Goal: Information Seeking & Learning: Learn about a topic

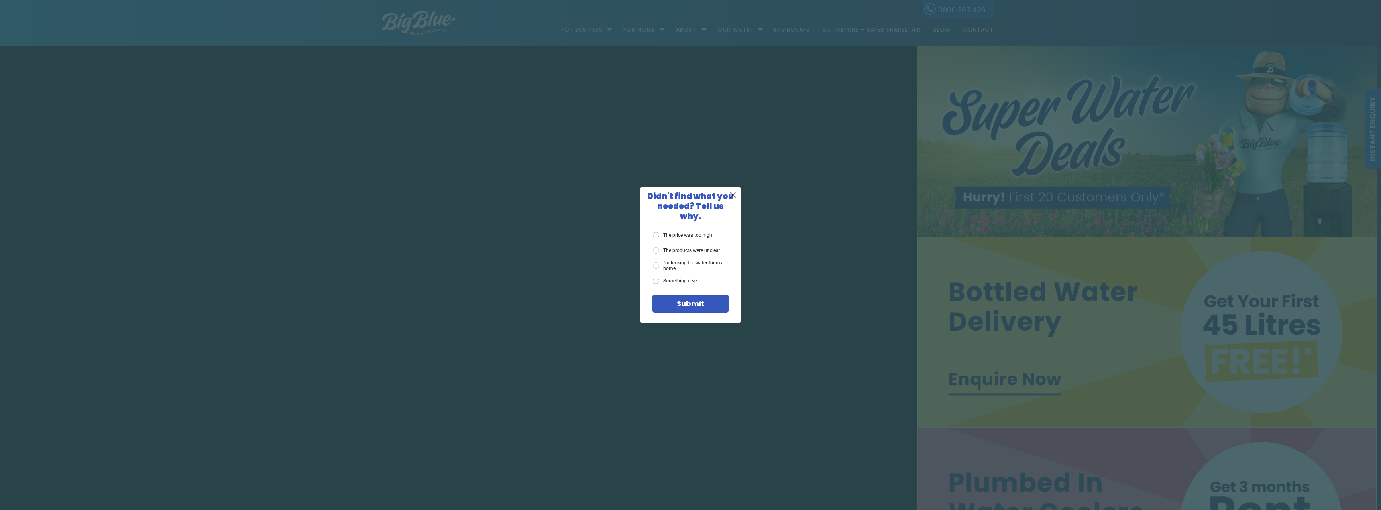
click at [730, 197] on span "X" at bounding box center [732, 195] width 7 height 10
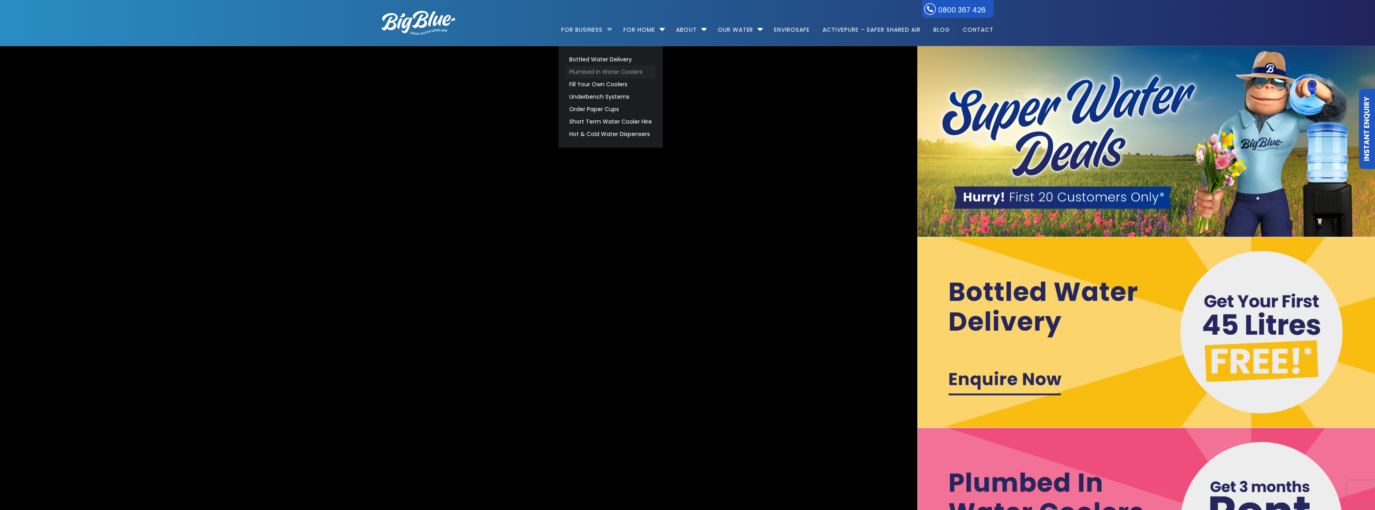
click at [593, 68] on link "Plumbed in Water Coolers" at bounding box center [611, 72] width 90 height 12
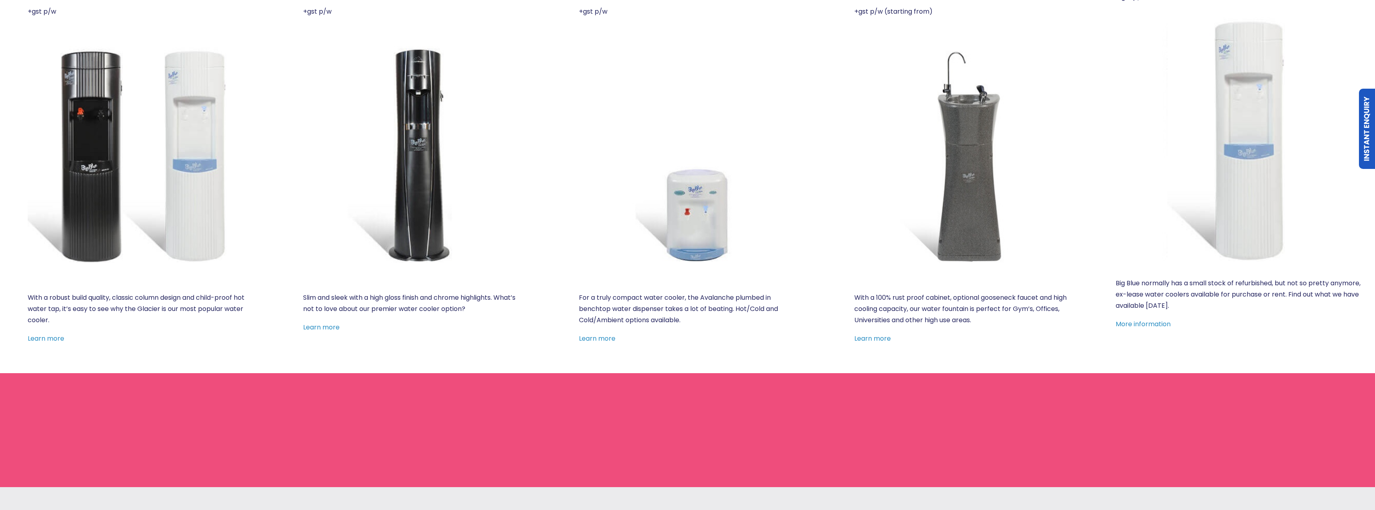
scroll to position [423, 0]
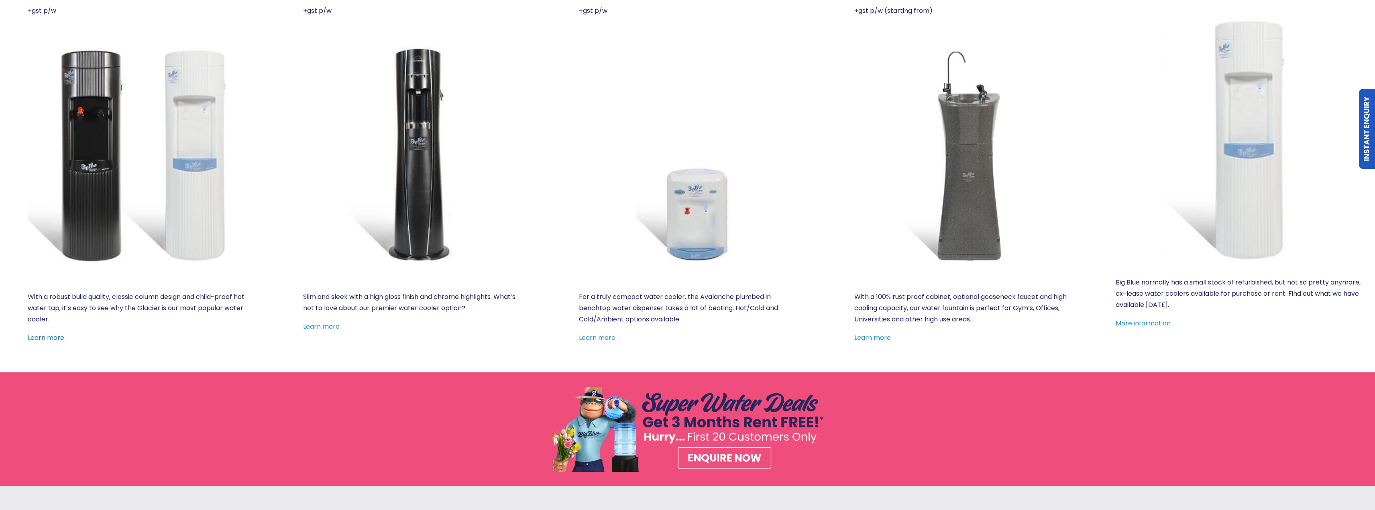
click at [51, 338] on link "Learn more" at bounding box center [46, 337] width 37 height 9
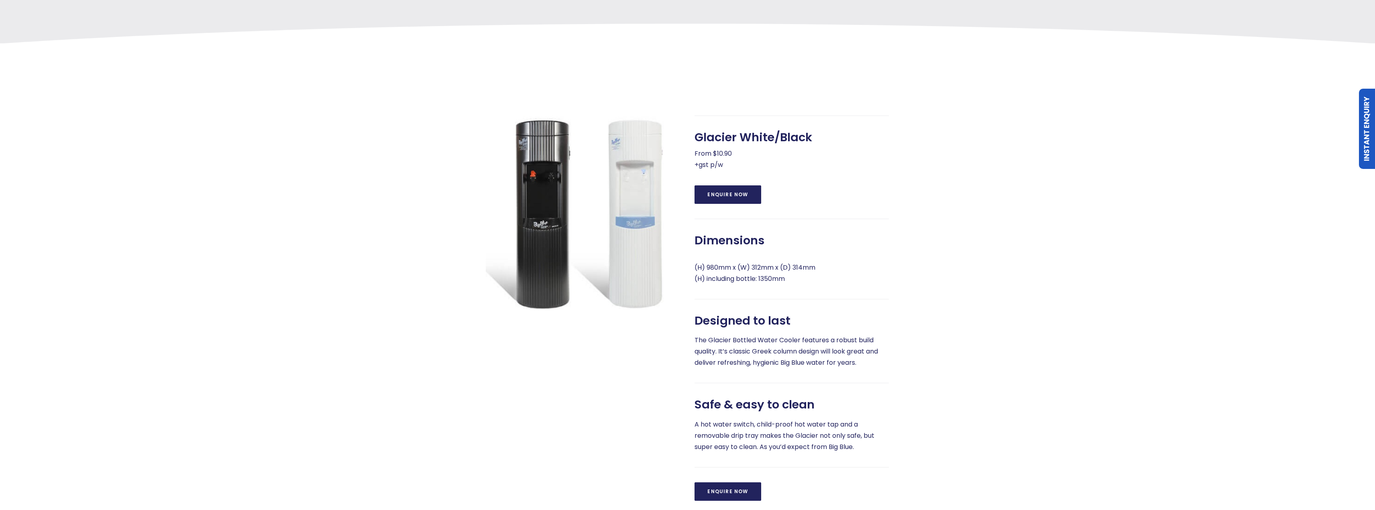
scroll to position [300, 0]
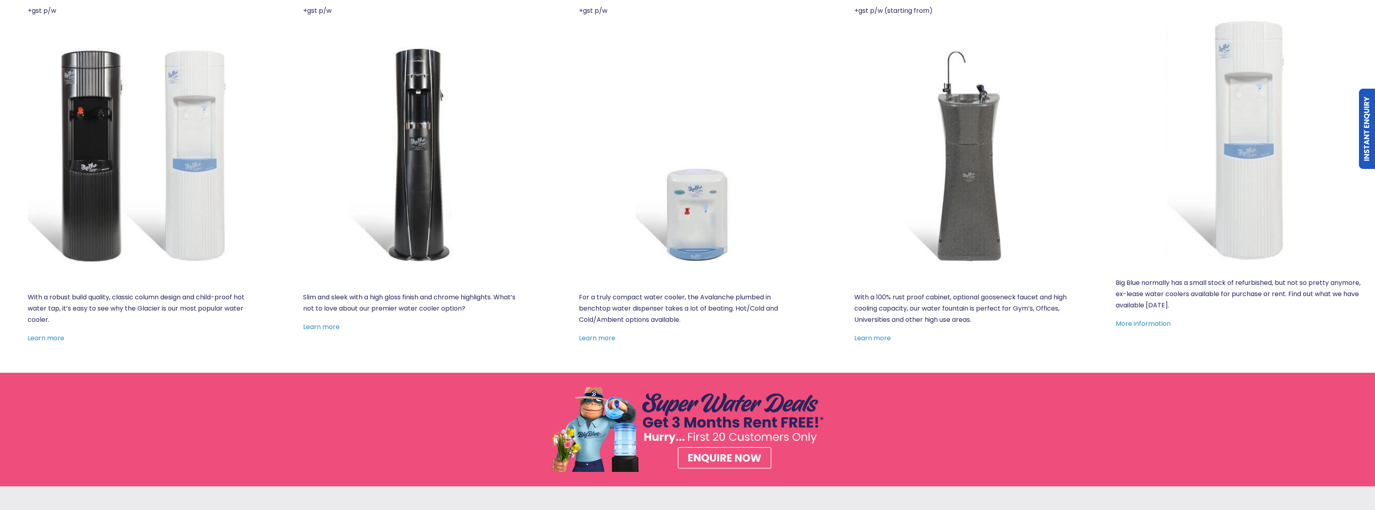
click at [406, 232] on img at bounding box center [412, 154] width 218 height 218
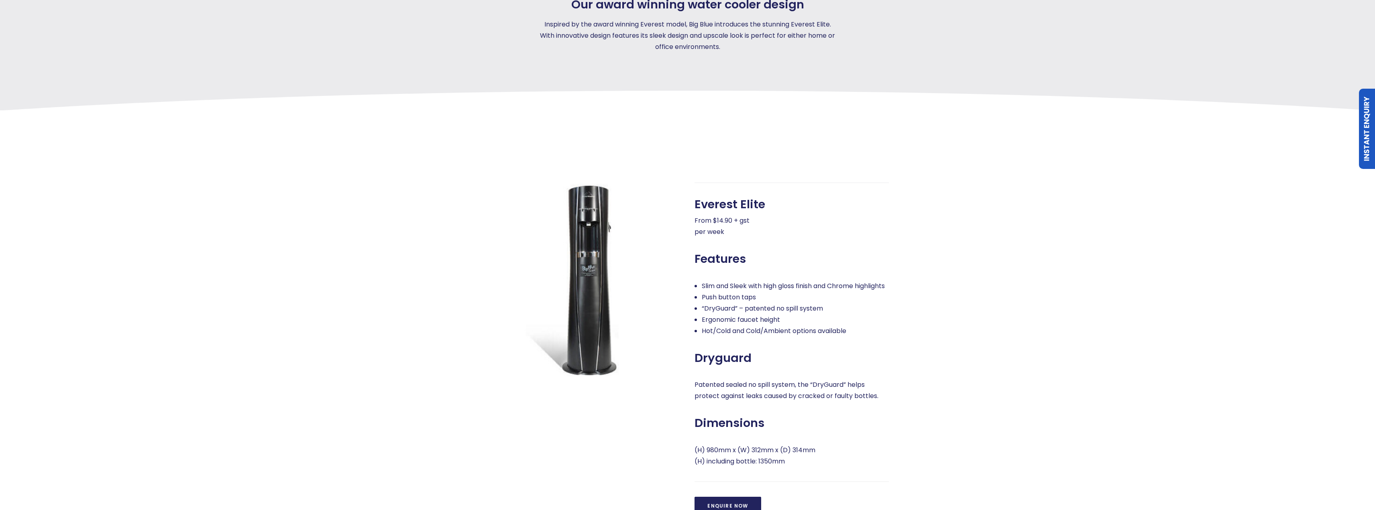
scroll to position [245, 0]
click at [591, 291] on img at bounding box center [583, 279] width 194 height 194
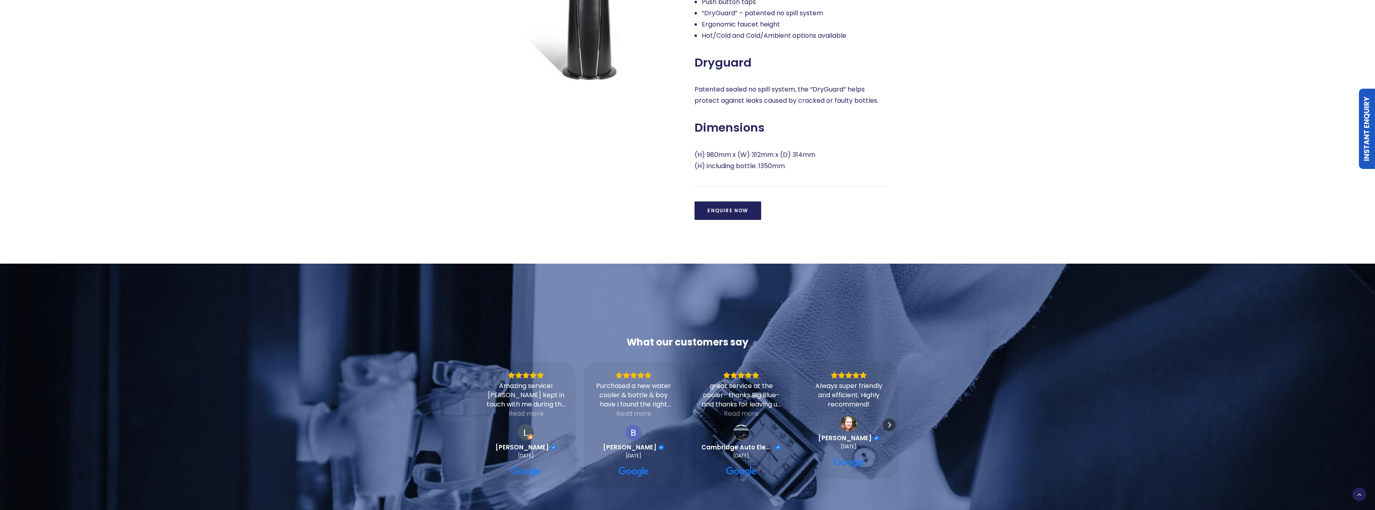
scroll to position [541, 0]
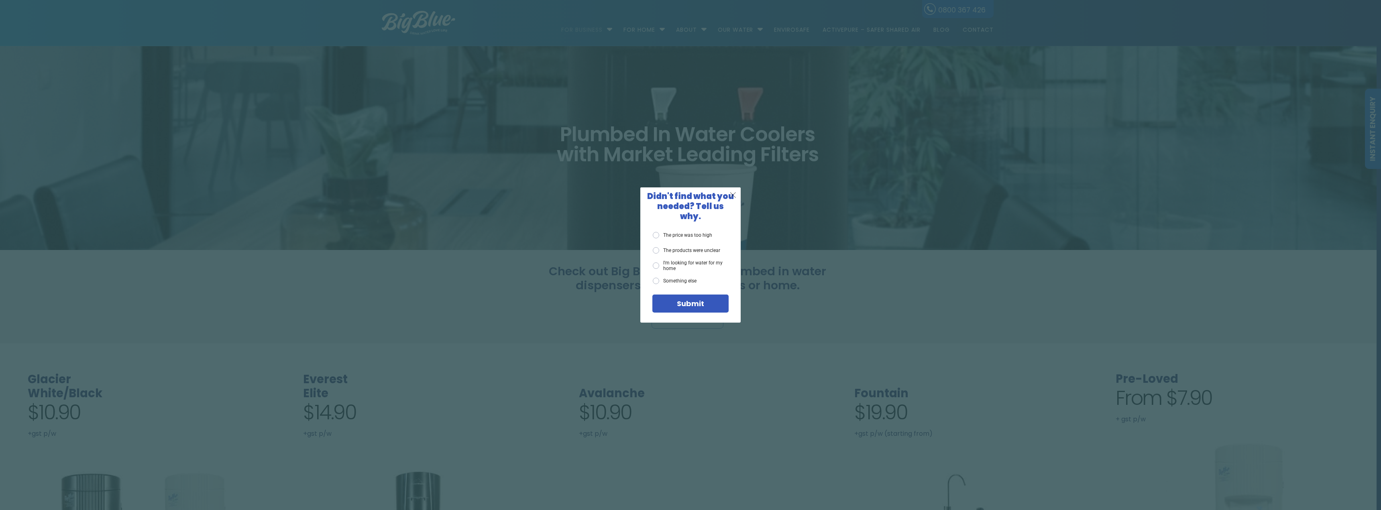
click at [731, 197] on span "X" at bounding box center [732, 195] width 7 height 10
